Goal: Transaction & Acquisition: Purchase product/service

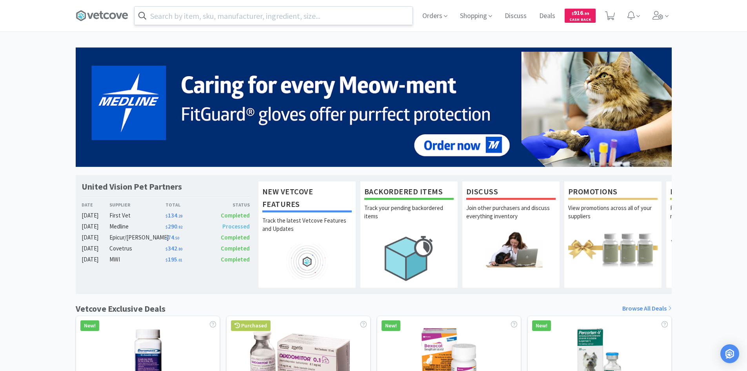
click at [266, 17] on input "text" at bounding box center [274, 16] width 278 height 18
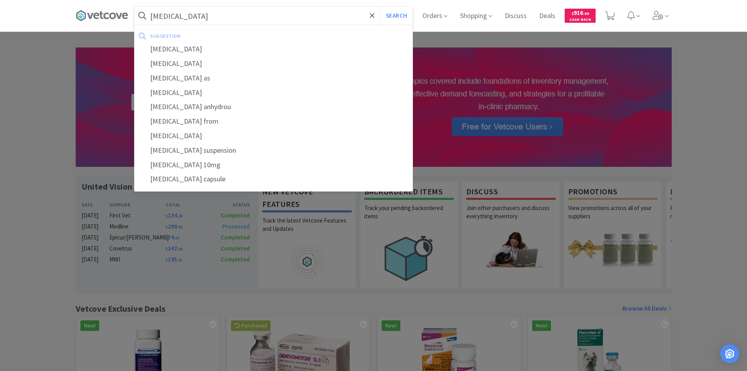
type input "[MEDICAL_DATA]"
click at [380, 7] on button "Search" at bounding box center [396, 16] width 33 height 18
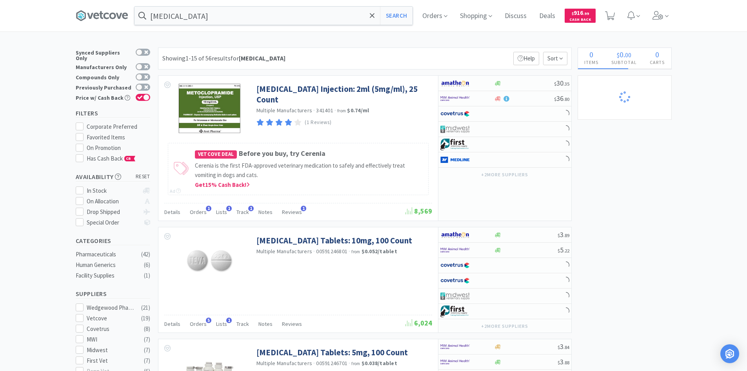
select select "4"
select select "2"
select select "1"
select select "40"
select select "2"
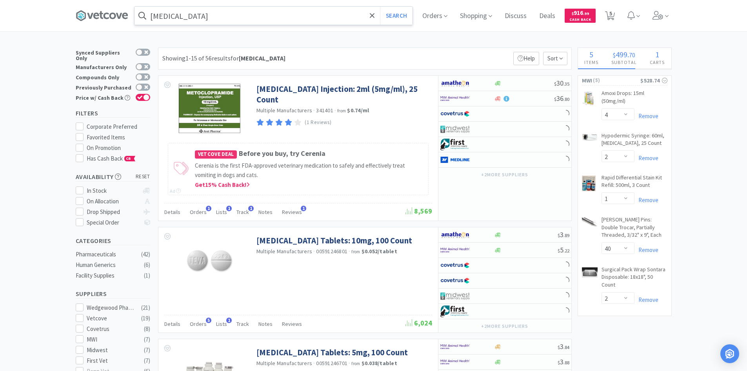
click at [291, 13] on input "[MEDICAL_DATA]" at bounding box center [274, 16] width 278 height 18
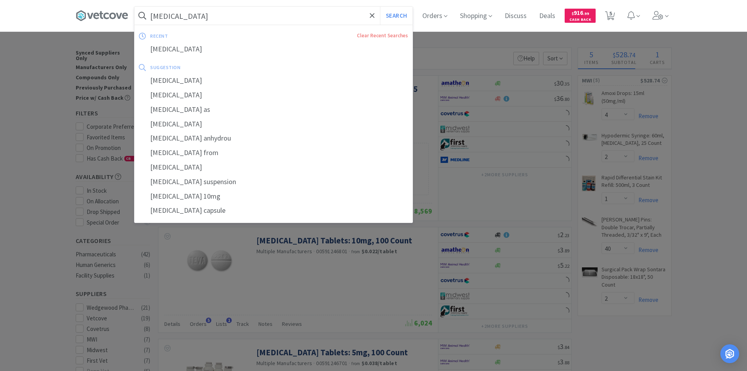
select select "2"
select select "1"
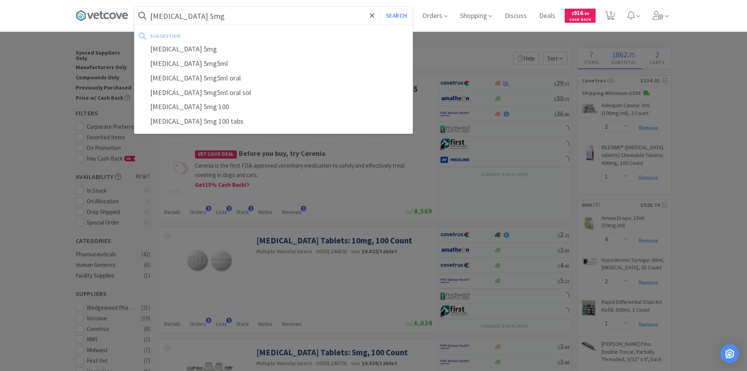
type input "[MEDICAL_DATA] 5mg"
click at [380, 7] on button "Search" at bounding box center [396, 16] width 33 height 18
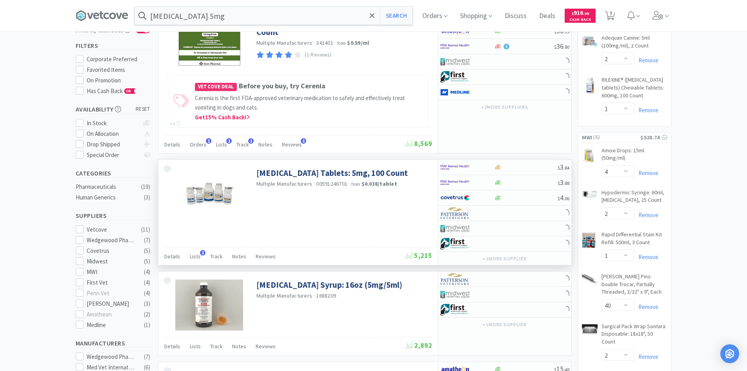
scroll to position [78, 0]
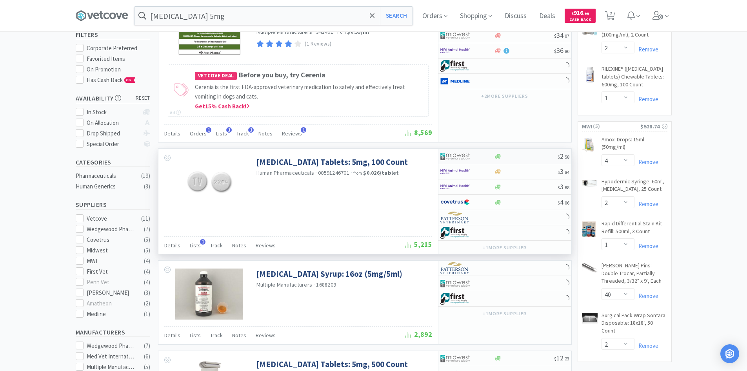
click at [481, 153] on div at bounding box center [462, 155] width 43 height 13
select select "1"
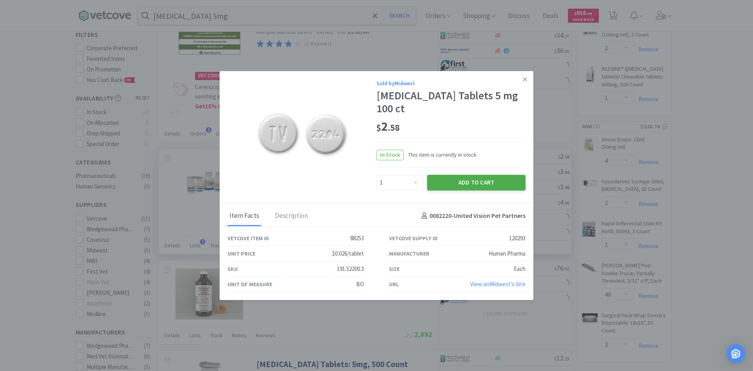
click at [451, 175] on button "Add to Cart" at bounding box center [476, 183] width 98 height 16
select select "20"
select select "2"
select select "8"
select select "24"
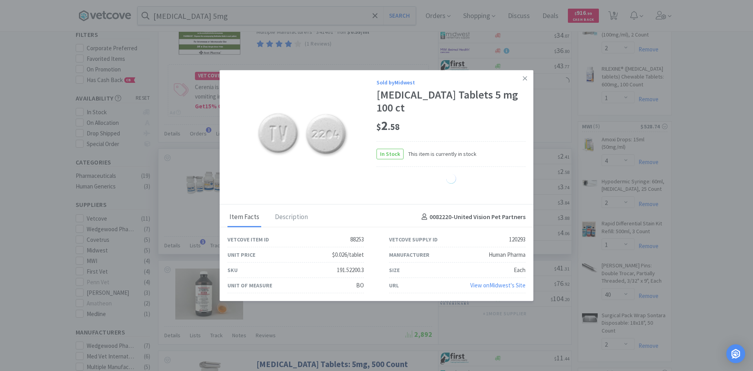
select select "20"
select select "1"
select select "2"
select select "3"
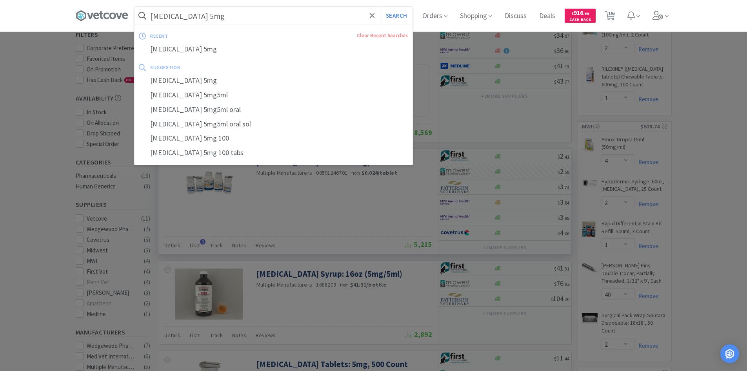
click at [304, 11] on input "[MEDICAL_DATA] 5mg" at bounding box center [274, 16] width 278 height 18
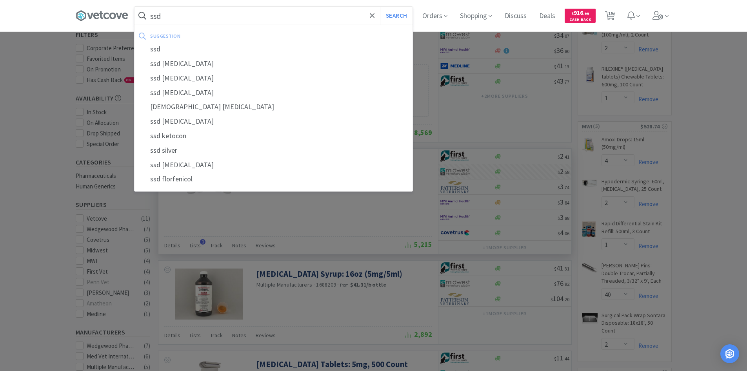
click at [380, 7] on button "Search" at bounding box center [396, 16] width 33 height 18
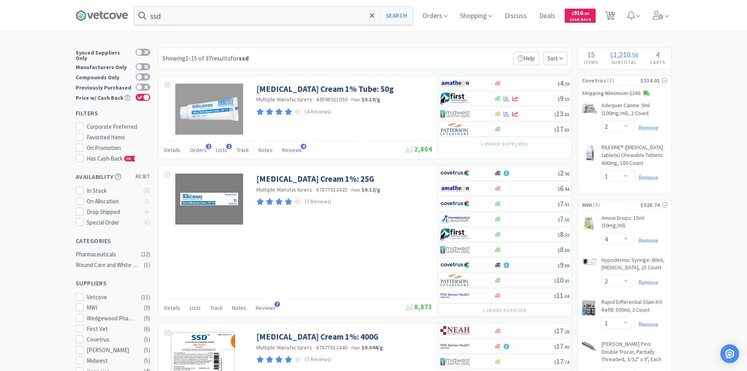
click at [326, 240] on div "[MEDICAL_DATA] Cream 1%: 25G Multiple Manufacturers · 67877012425 · from $0.12 …" at bounding box center [298, 241] width 280 height 151
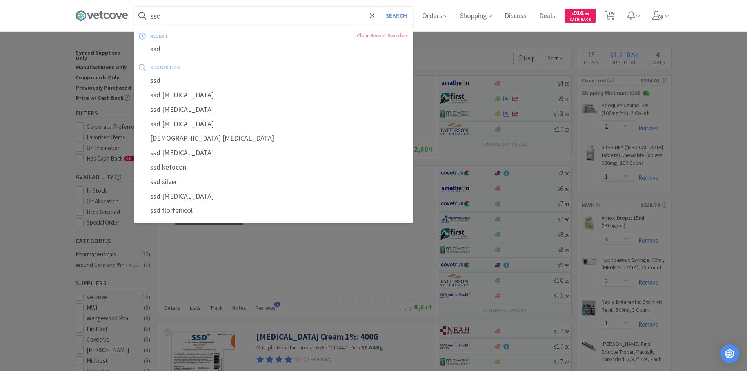
click at [246, 18] on input "ssd" at bounding box center [274, 16] width 278 height 18
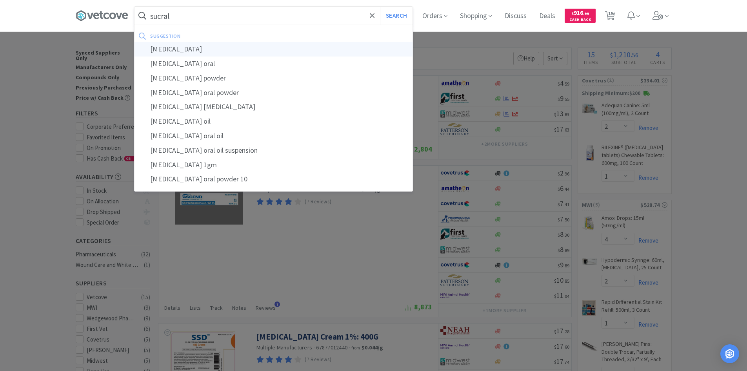
type input "[MEDICAL_DATA]"
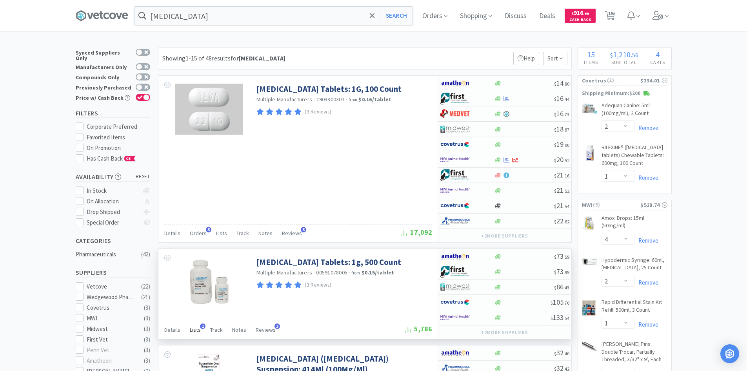
click at [194, 326] on span "Lists" at bounding box center [195, 329] width 11 height 7
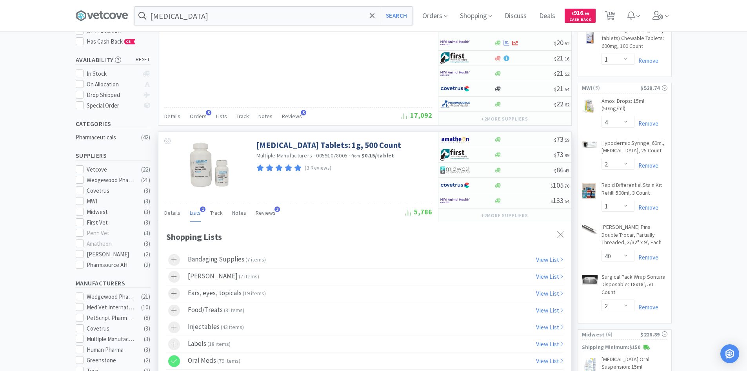
scroll to position [118, 0]
click at [193, 213] on span "Lists" at bounding box center [195, 211] width 11 height 7
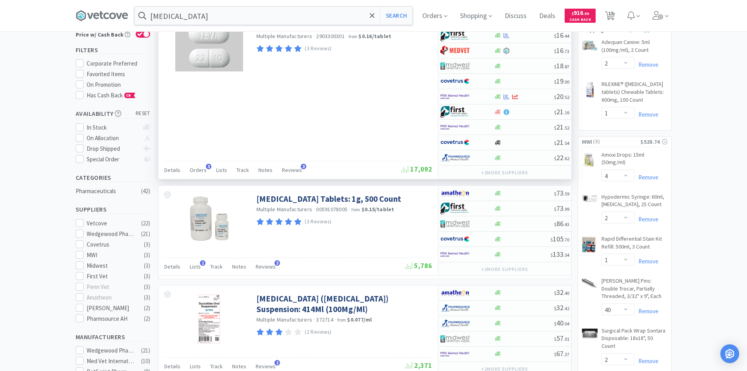
scroll to position [0, 0]
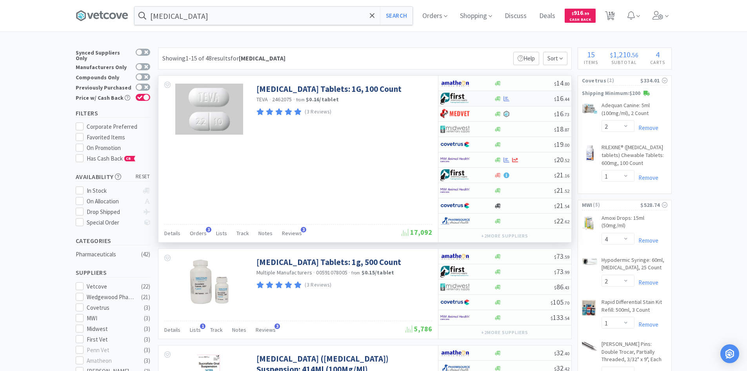
click at [480, 96] on div at bounding box center [462, 98] width 43 height 13
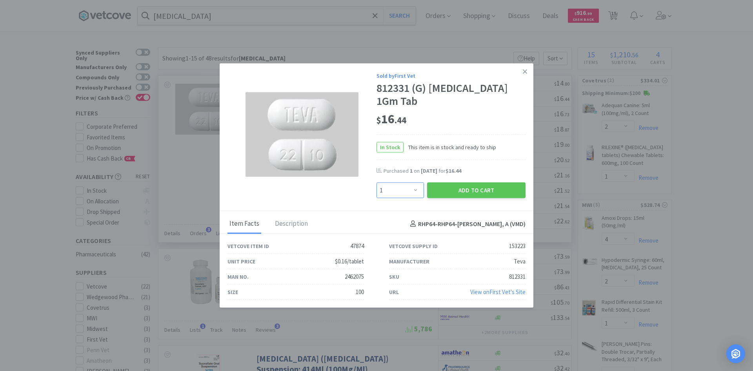
click at [416, 182] on select "Enter Quantity 1 2 3 4 5 6 7 8 9 10 11 12 13 14 15 16 17 18 19 20 Enter Quantity" at bounding box center [400, 190] width 47 height 16
select select "2"
click at [377, 182] on select "Enter Quantity 1 2 3 4 5 6 7 8 9 10 11 12 13 14 15 16 17 18 19 20 Enter Quantity" at bounding box center [400, 190] width 47 height 16
click at [450, 182] on button "Add to Cart" at bounding box center [476, 190] width 98 height 16
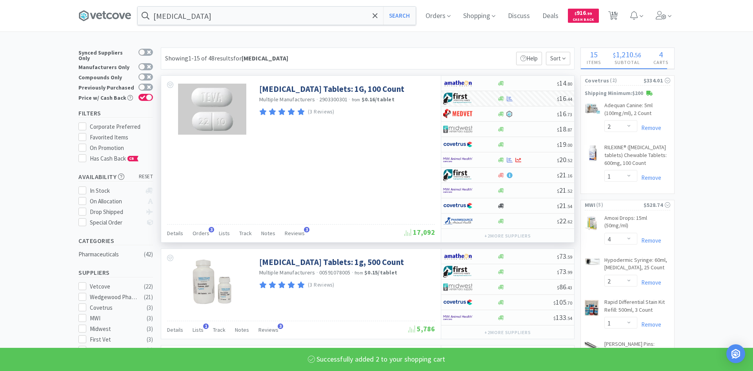
select select "2"
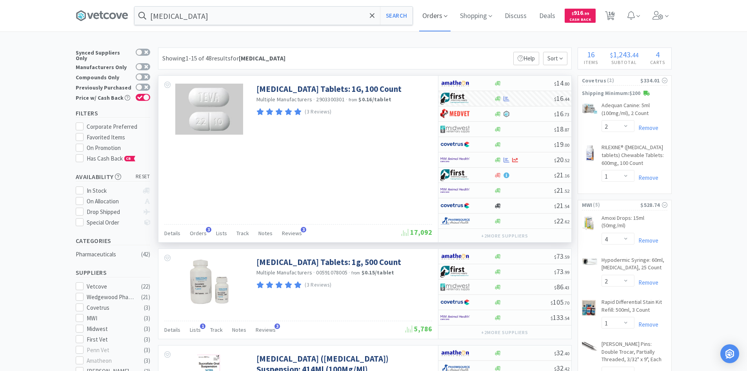
click at [432, 20] on span "Orders" at bounding box center [434, 15] width 31 height 31
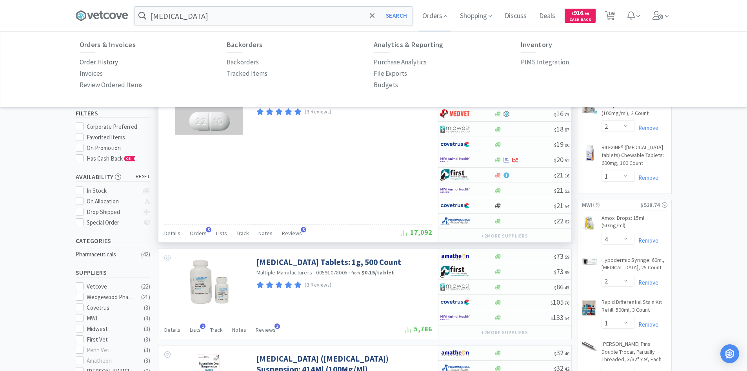
click at [112, 63] on p "Order History" at bounding box center [99, 62] width 38 height 11
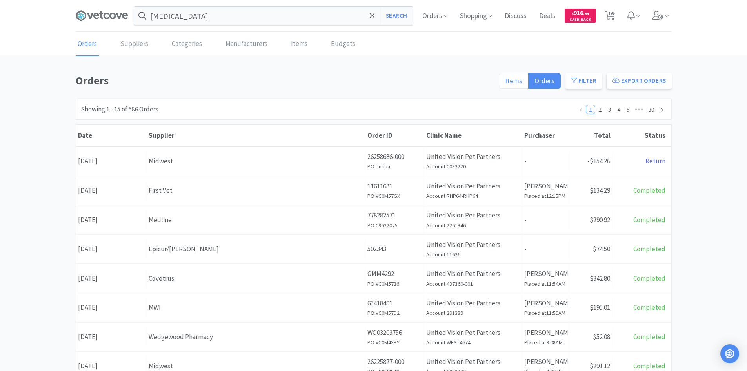
click at [512, 80] on span "Items" at bounding box center [513, 80] width 17 height 9
click at [505, 83] on input "Items" at bounding box center [505, 83] width 0 height 0
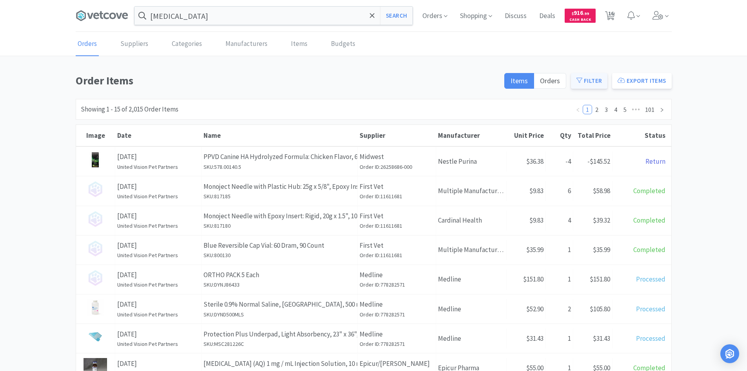
click at [589, 84] on button "Filter" at bounding box center [589, 81] width 36 height 16
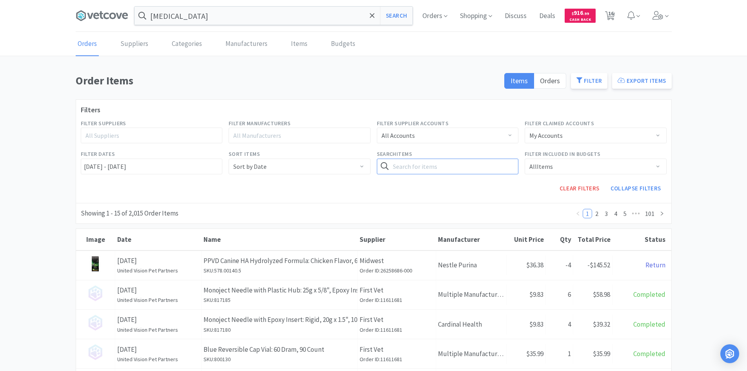
click at [447, 165] on input "text" at bounding box center [448, 166] width 142 height 16
type input "methadone"
click at [486, 158] on button "Search" at bounding box center [502, 166] width 32 height 16
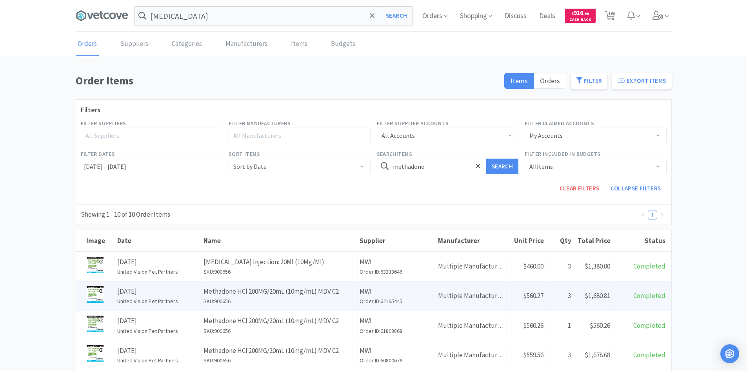
click at [377, 291] on p "MWI" at bounding box center [397, 291] width 74 height 11
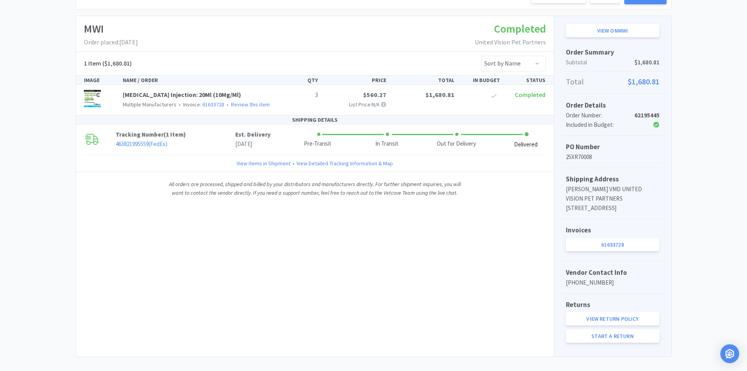
scroll to position [118, 0]
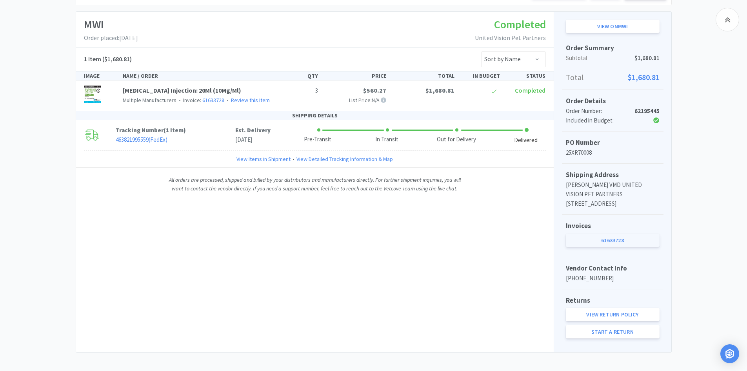
click at [600, 239] on link "61633728" at bounding box center [613, 239] width 94 height 13
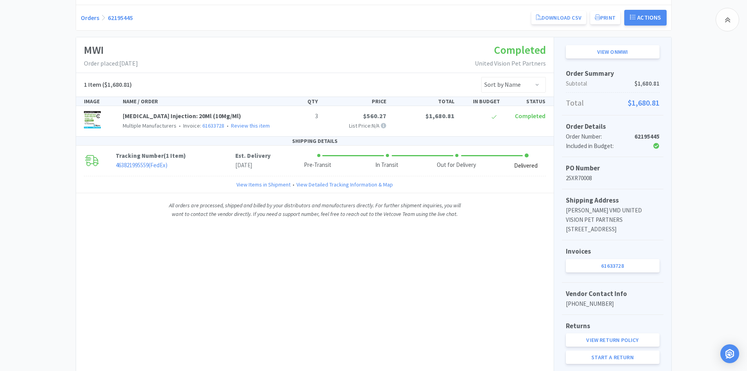
scroll to position [78, 0]
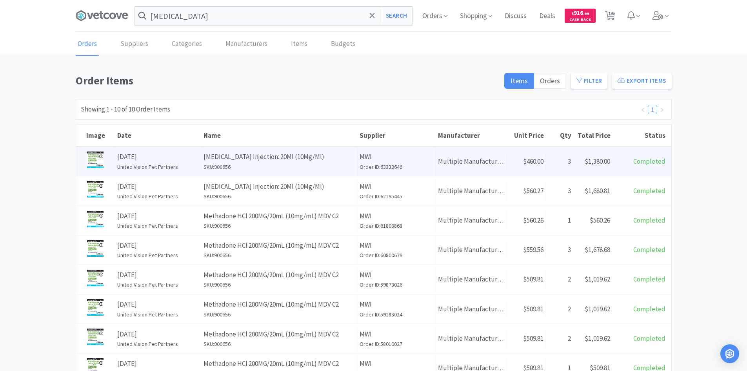
click at [348, 157] on p "[MEDICAL_DATA] Injection: 20Ml (10Mg/Ml)" at bounding box center [280, 156] width 152 height 11
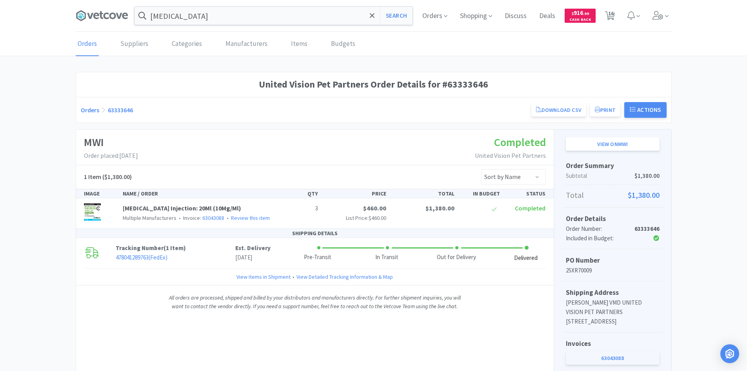
click at [615, 354] on link "63043088" at bounding box center [613, 357] width 94 height 13
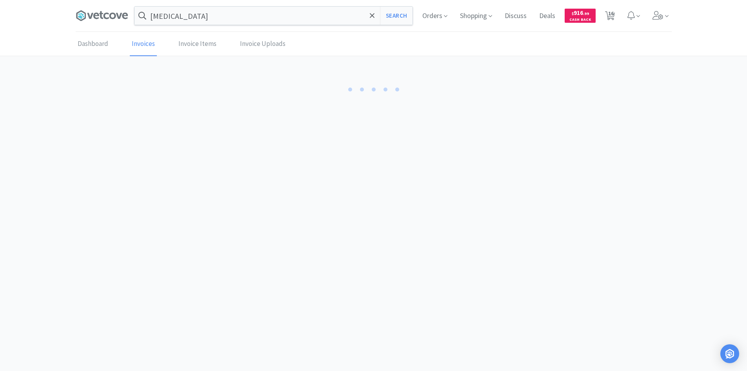
select select "3"
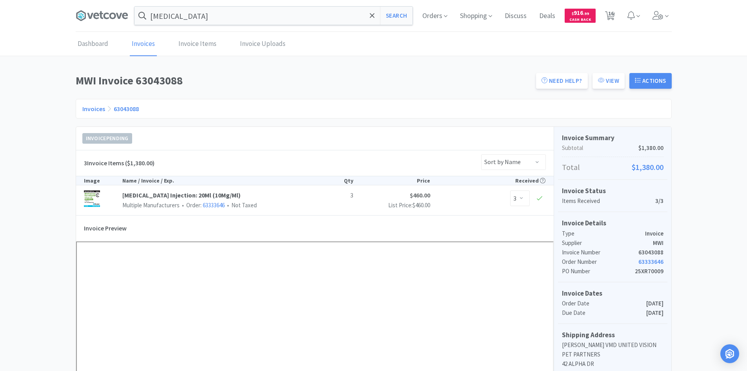
click at [434, 84] on h1 "MWI Invoice 63043088" at bounding box center [304, 81] width 456 height 18
click at [195, 17] on input "[MEDICAL_DATA]" at bounding box center [274, 16] width 278 height 18
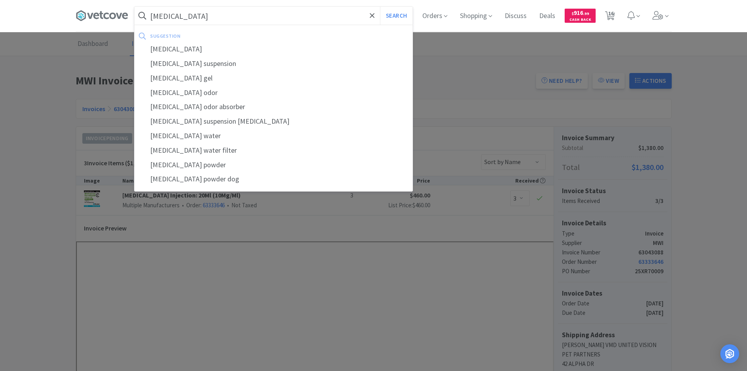
type input "[MEDICAL_DATA]"
click at [380, 7] on button "Search" at bounding box center [396, 16] width 33 height 18
select select "2"
select select "1"
select select "4"
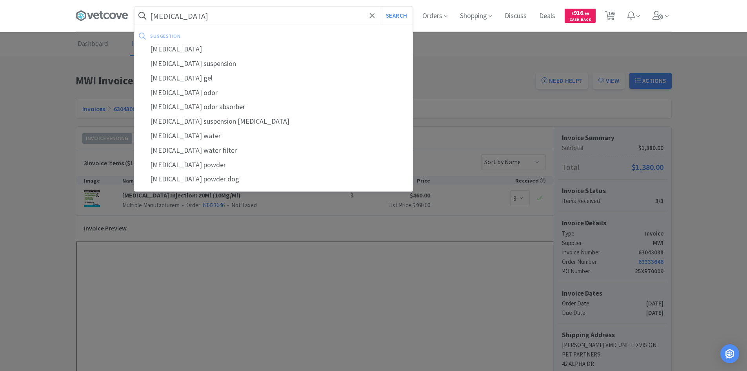
select select "2"
select select "1"
select select "40"
select select "2"
select select "8"
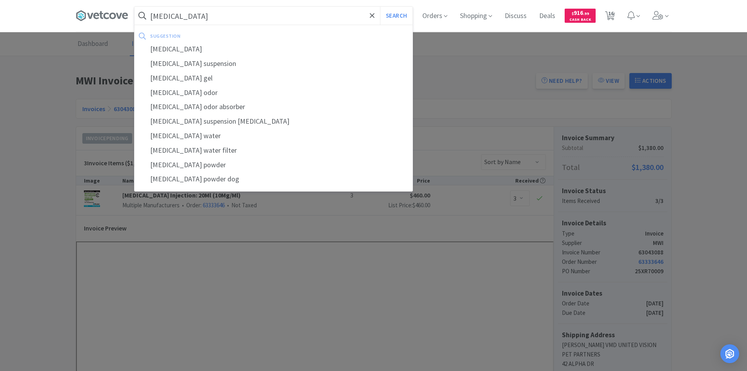
select select "24"
select select "20"
select select "1"
select select "2"
select select "3"
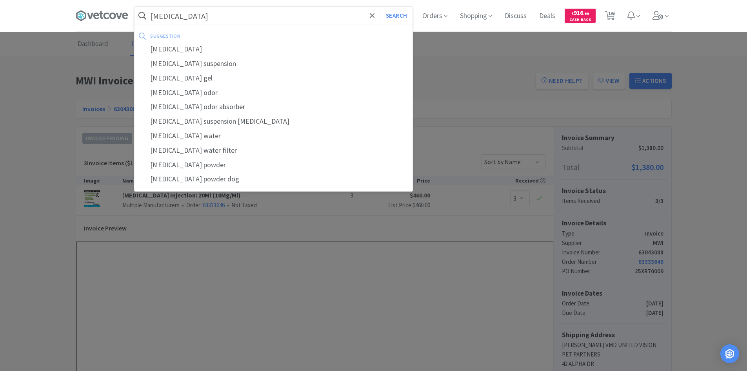
select select "20"
select select "2"
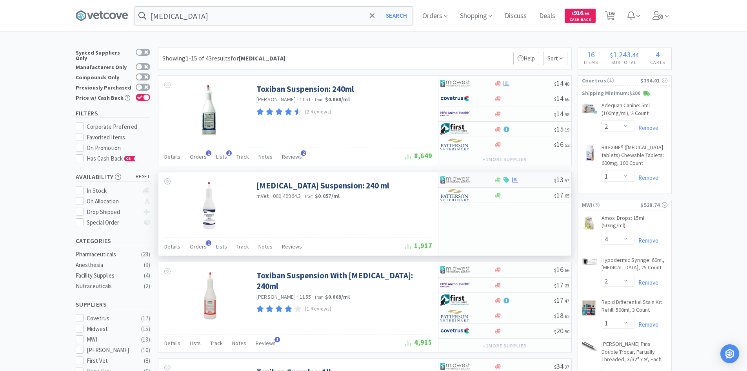
click at [486, 180] on div at bounding box center [468, 179] width 54 height 13
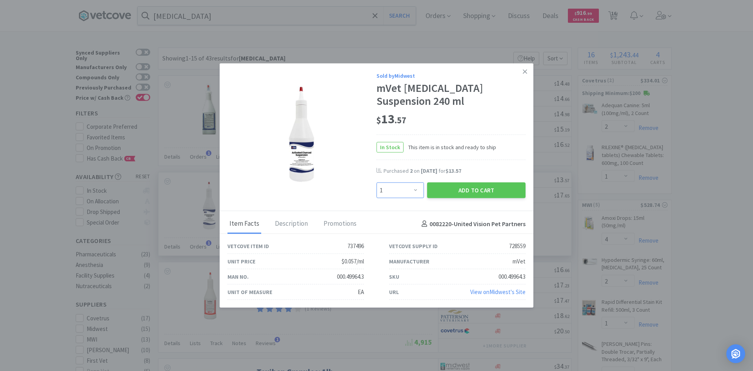
click at [413, 193] on select "Enter Quantity 1 2 3 4 5 6 7 8 9 10 11 12 13 14 15 16 17 18 19 20 Enter Quantity" at bounding box center [400, 190] width 47 height 16
select select "2"
click at [377, 182] on select "Enter Quantity 1 2 3 4 5 6 7 8 9 10 11 12 13 14 15 16 17 18 19 20 Enter Quantity" at bounding box center [400, 190] width 47 height 16
click at [466, 191] on button "Add to Cart" at bounding box center [476, 190] width 98 height 16
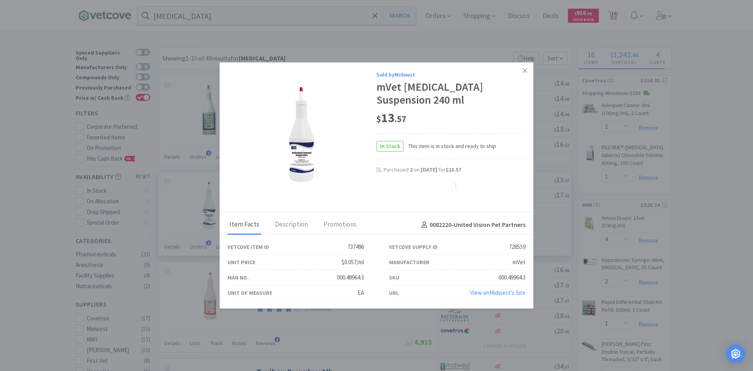
select select "2"
select select "8"
select select "20"
select select "1"
select select "2"
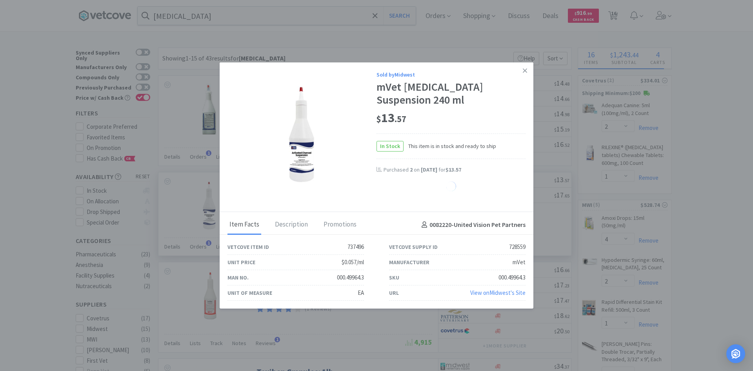
select select "24"
select select "3"
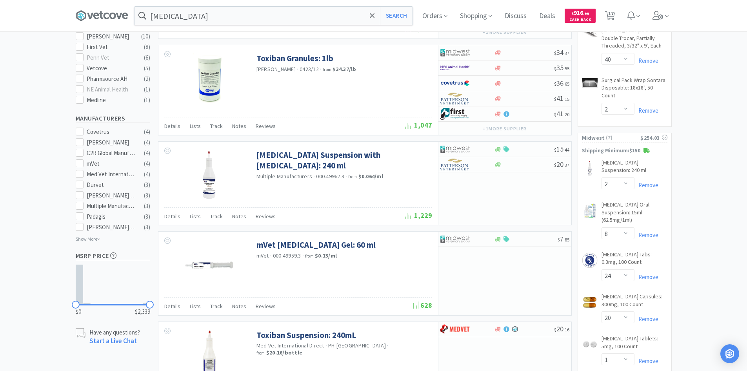
scroll to position [314, 0]
click at [633, 177] on select "Enter Quantity 1 2 3 4 5 6 7 8 9 10 11 12 13 14 15 16 17 18 19 20 Enter Quantity" at bounding box center [618, 183] width 33 height 12
click at [602, 177] on select "Enter Quantity 1 2 3 4 5 6 7 8 9 10 11 12 13 14 15 16 17 18 19 20 Enter Quantity" at bounding box center [618, 183] width 33 height 12
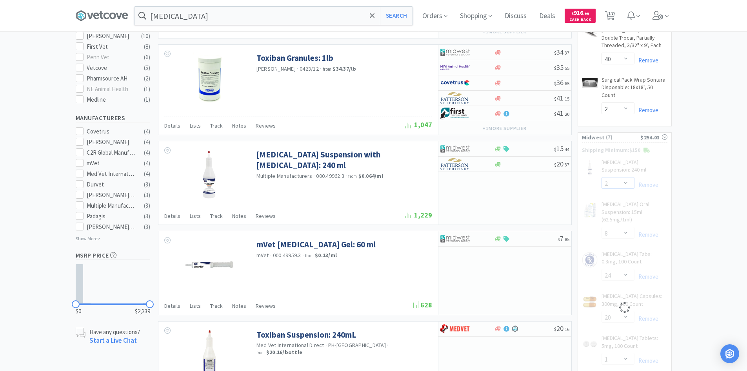
select select "1"
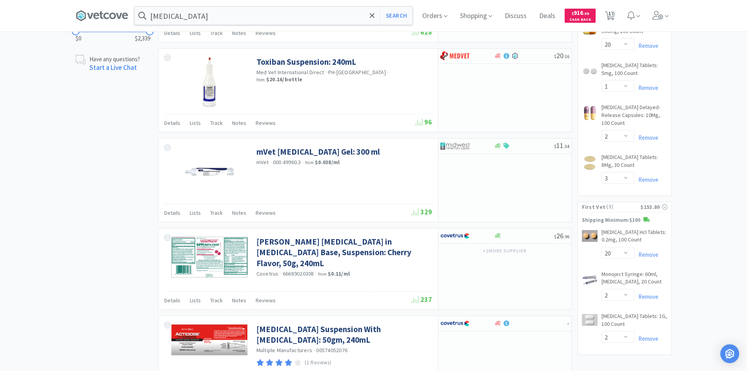
scroll to position [588, 0]
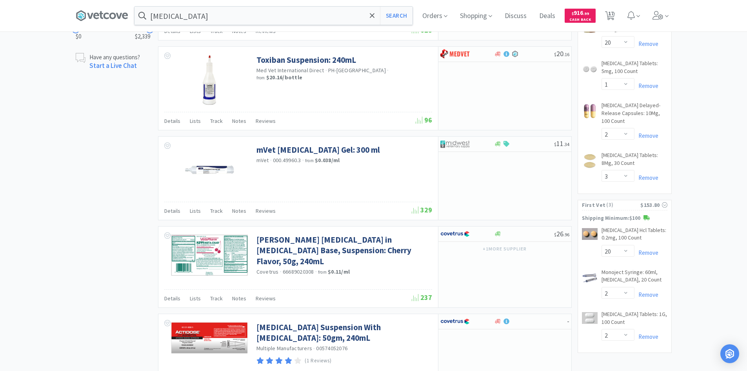
click at [705, 214] on div "× Filter Results Synced Suppliers Only Manufacturers Only Compounds Only Previo…" at bounding box center [373, 172] width 747 height 1427
click at [315, 12] on input "[MEDICAL_DATA]" at bounding box center [274, 16] width 278 height 18
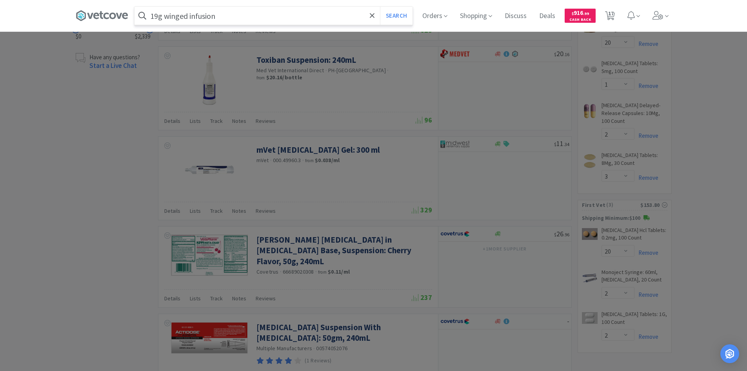
type input "19g winged infusion"
click at [380, 7] on button "Search" at bounding box center [396, 16] width 33 height 18
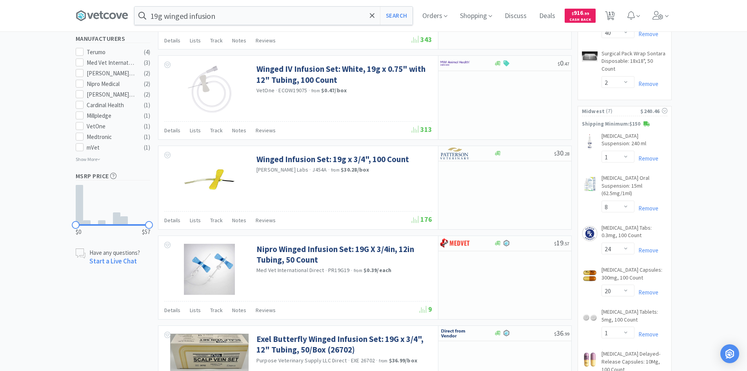
scroll to position [353, 0]
